Goal: Navigation & Orientation: Find specific page/section

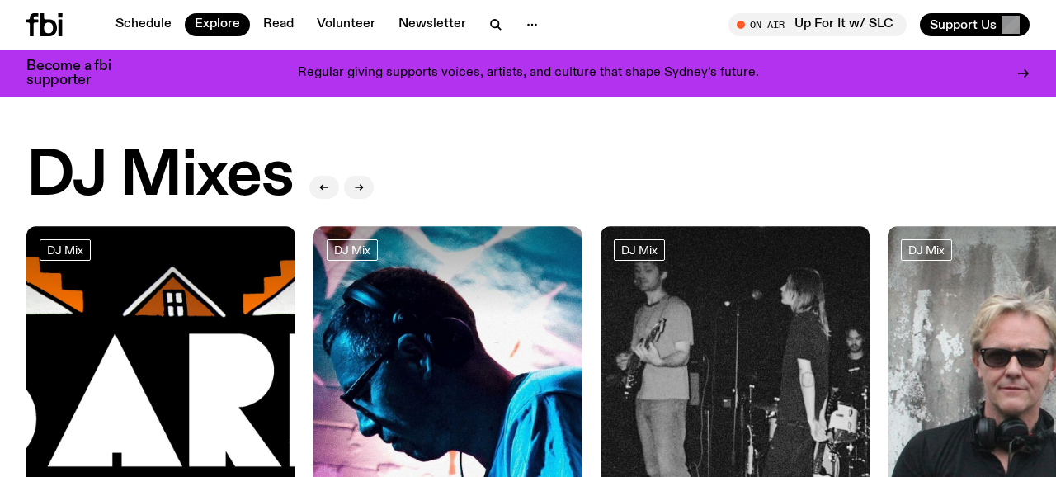
scroll to position [696, 0]
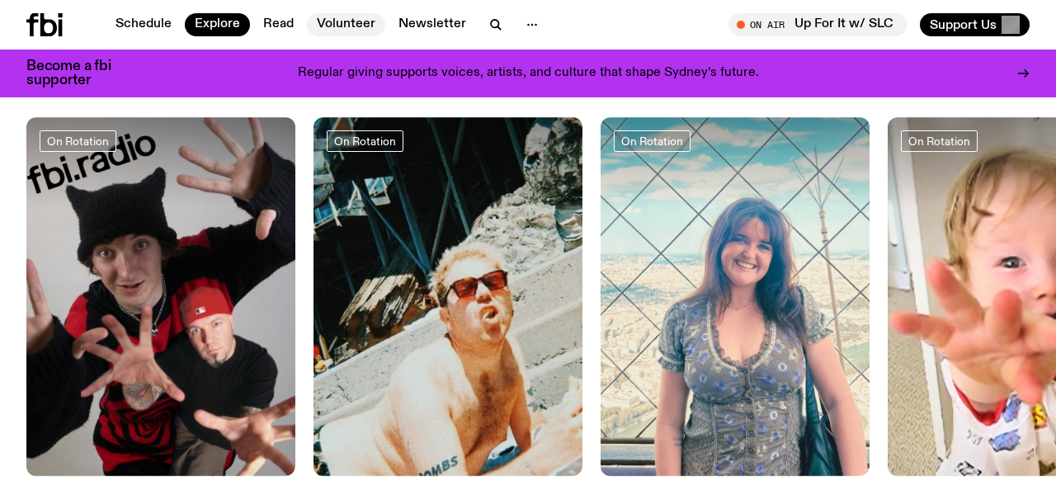
click at [341, 23] on link "Volunteer" at bounding box center [346, 24] width 78 height 23
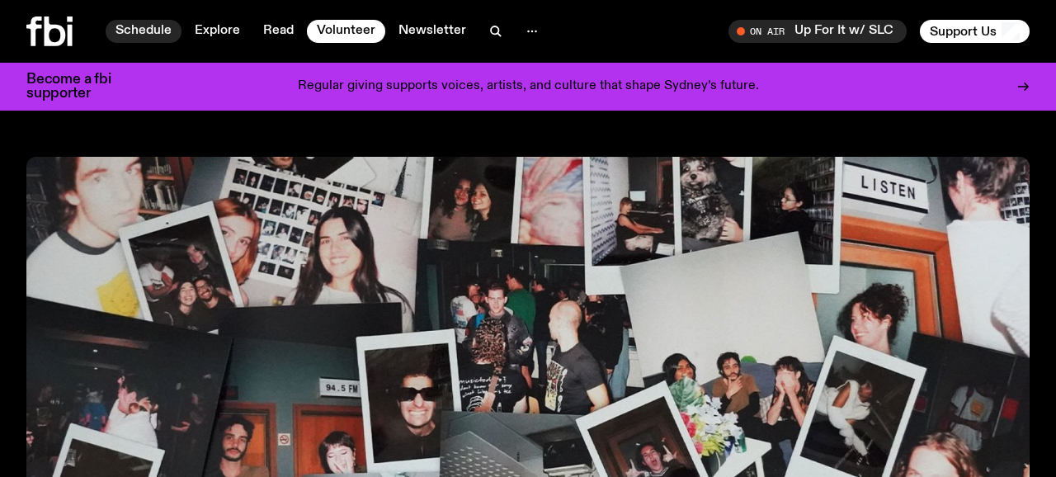
click at [144, 27] on link "Schedule" at bounding box center [144, 31] width 76 height 23
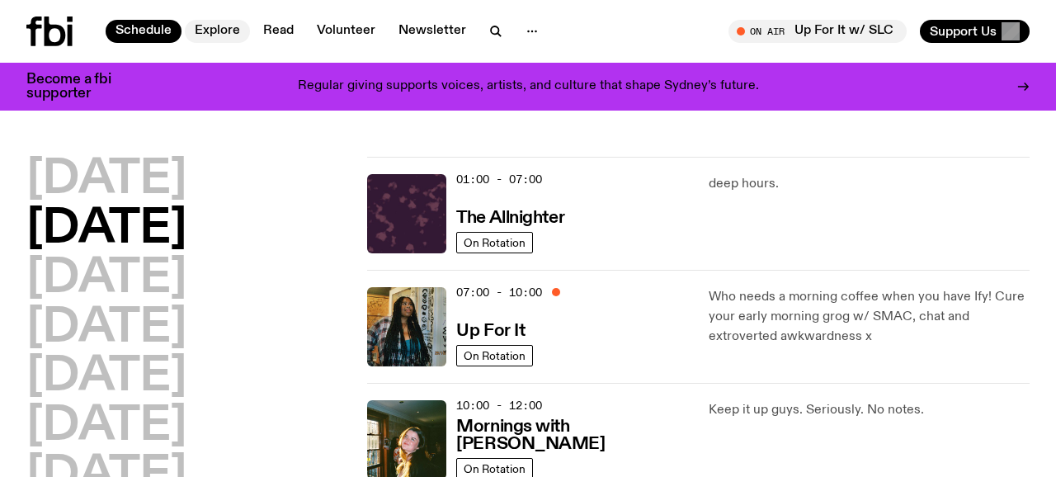
click at [219, 23] on link "Explore" at bounding box center [217, 31] width 65 height 23
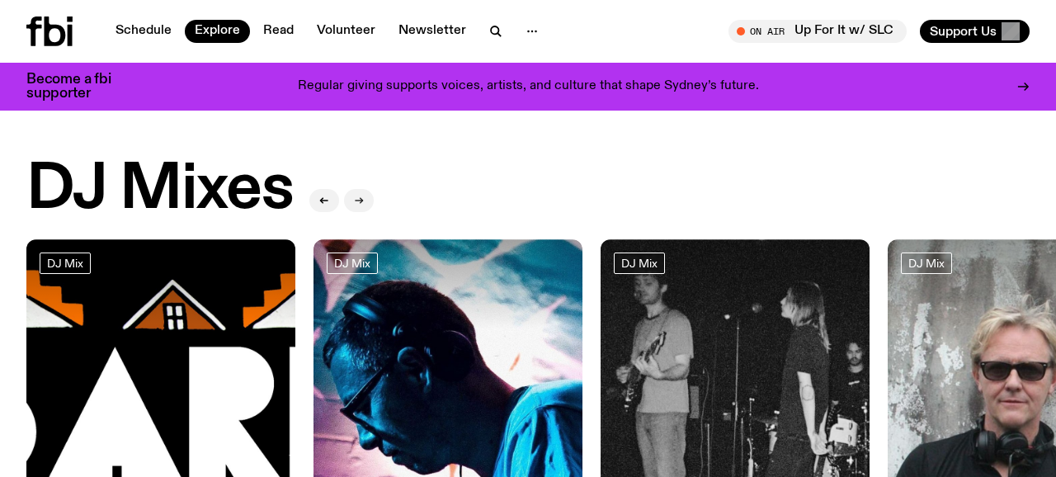
click at [347, 192] on button "button" at bounding box center [359, 200] width 30 height 23
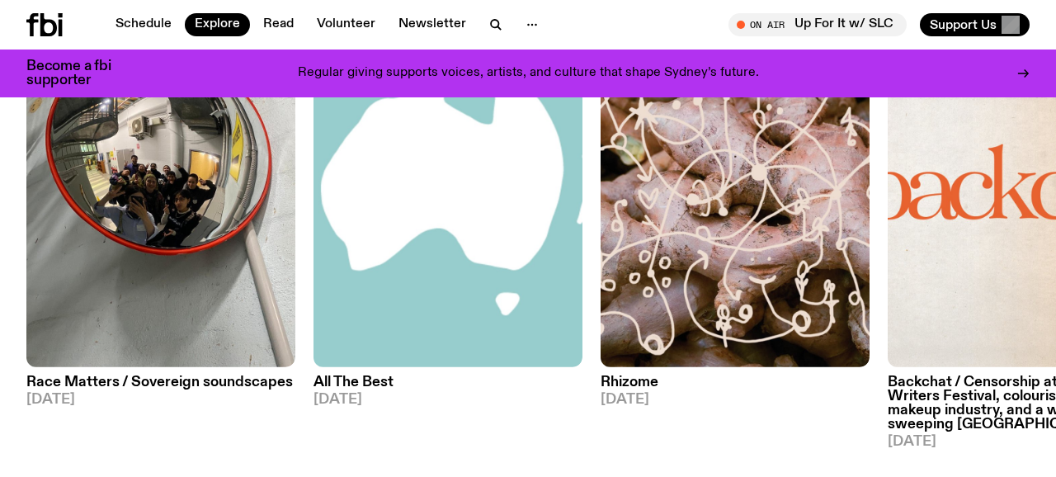
scroll to position [1989, 0]
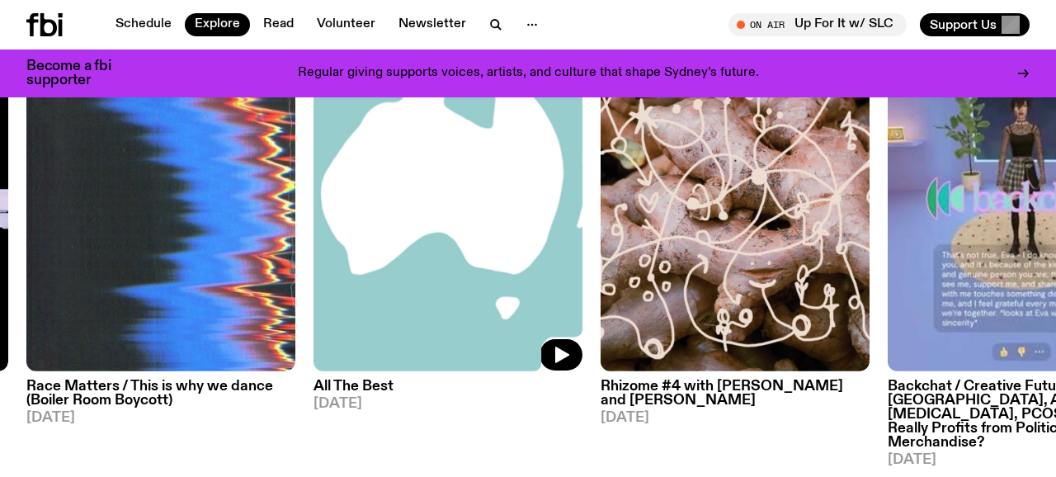
click at [544, 250] on img at bounding box center [447, 191] width 269 height 359
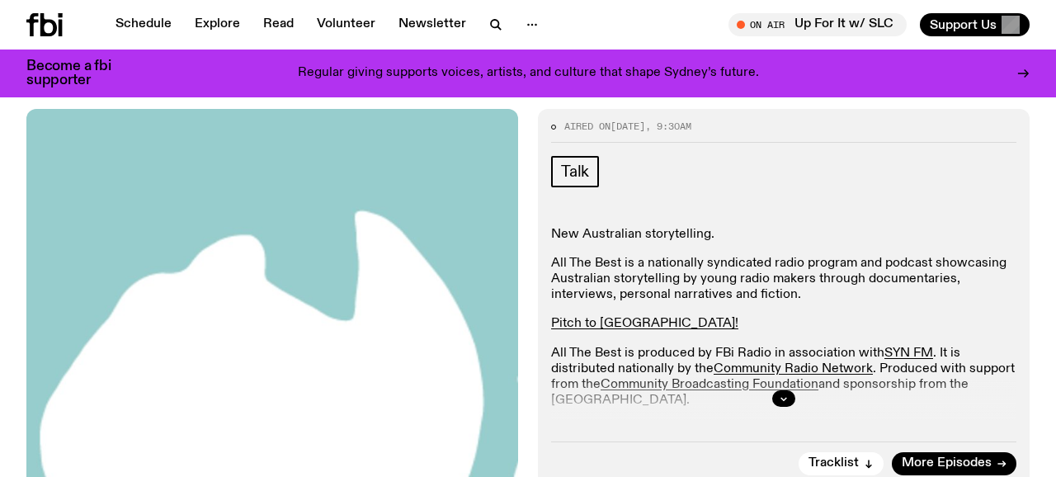
scroll to position [208, 0]
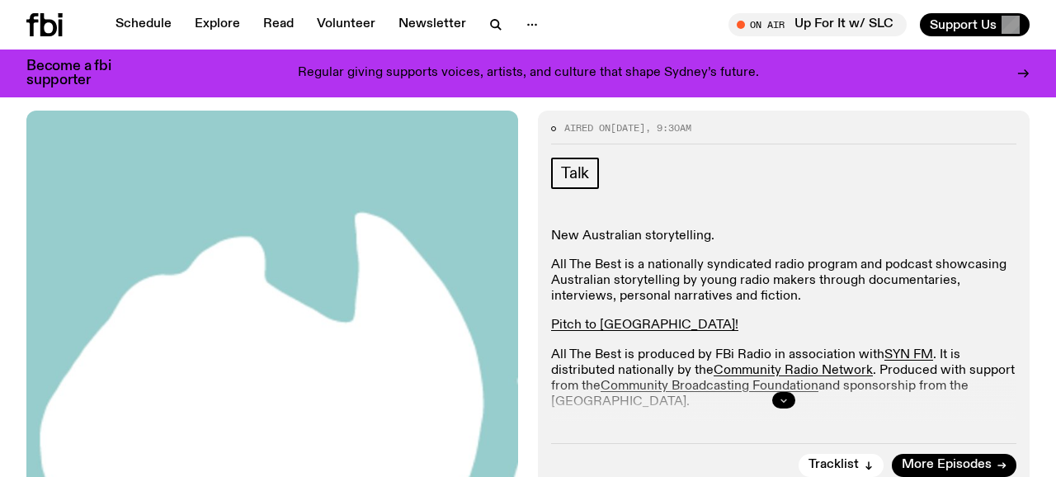
click at [778, 397] on button "button" at bounding box center [783, 400] width 23 height 16
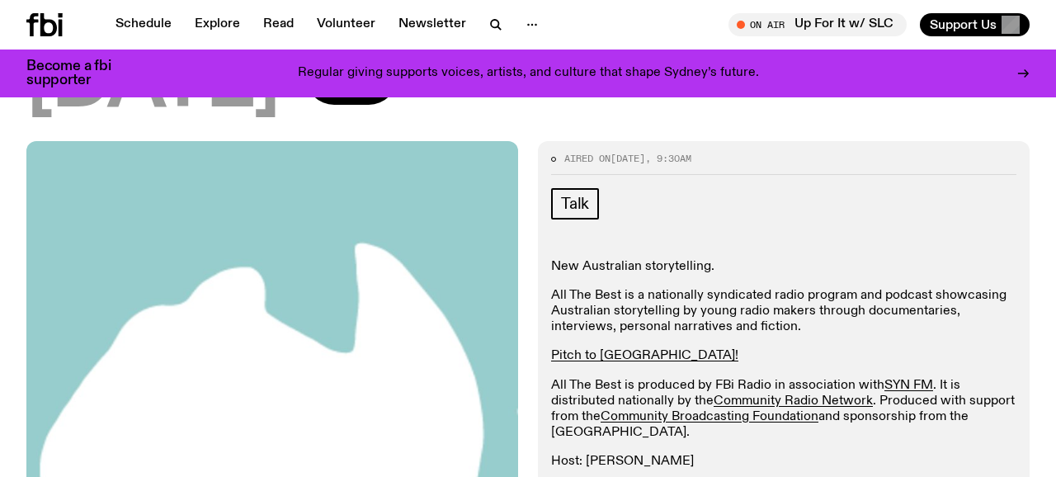
scroll to position [0, 0]
